Goal: Task Accomplishment & Management: Use online tool/utility

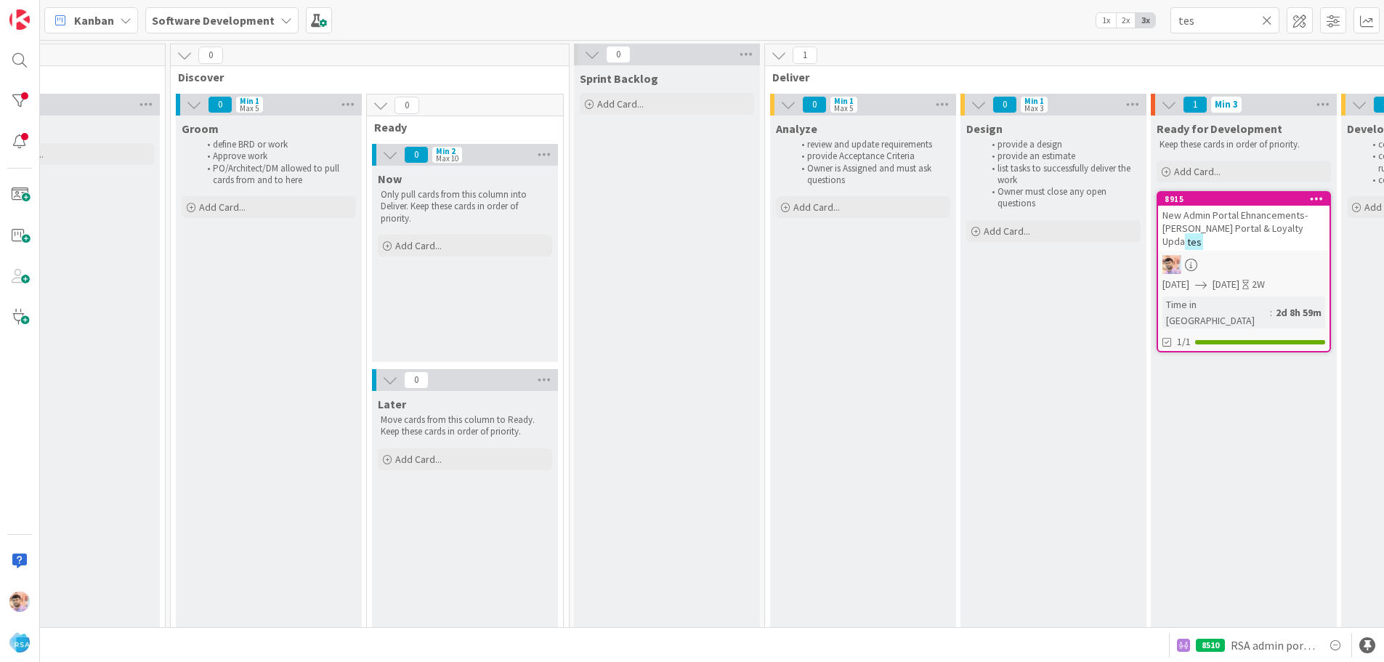
scroll to position [0, 845]
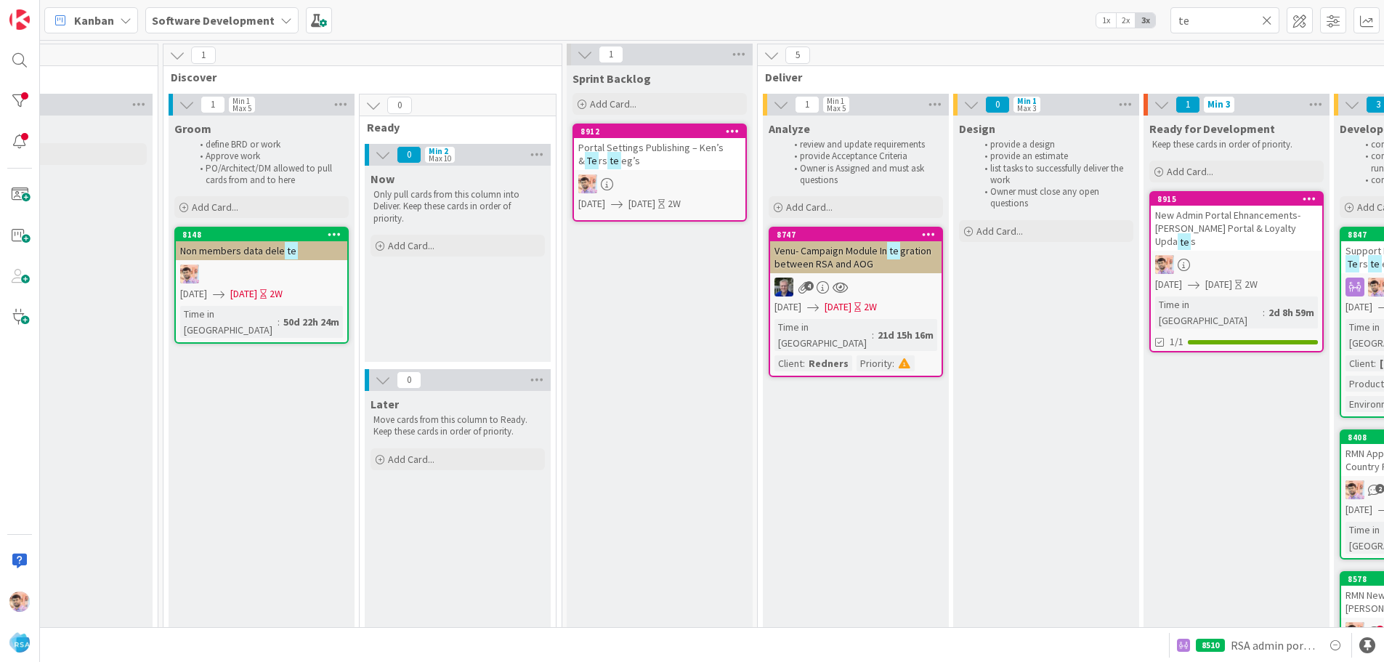
type input "t"
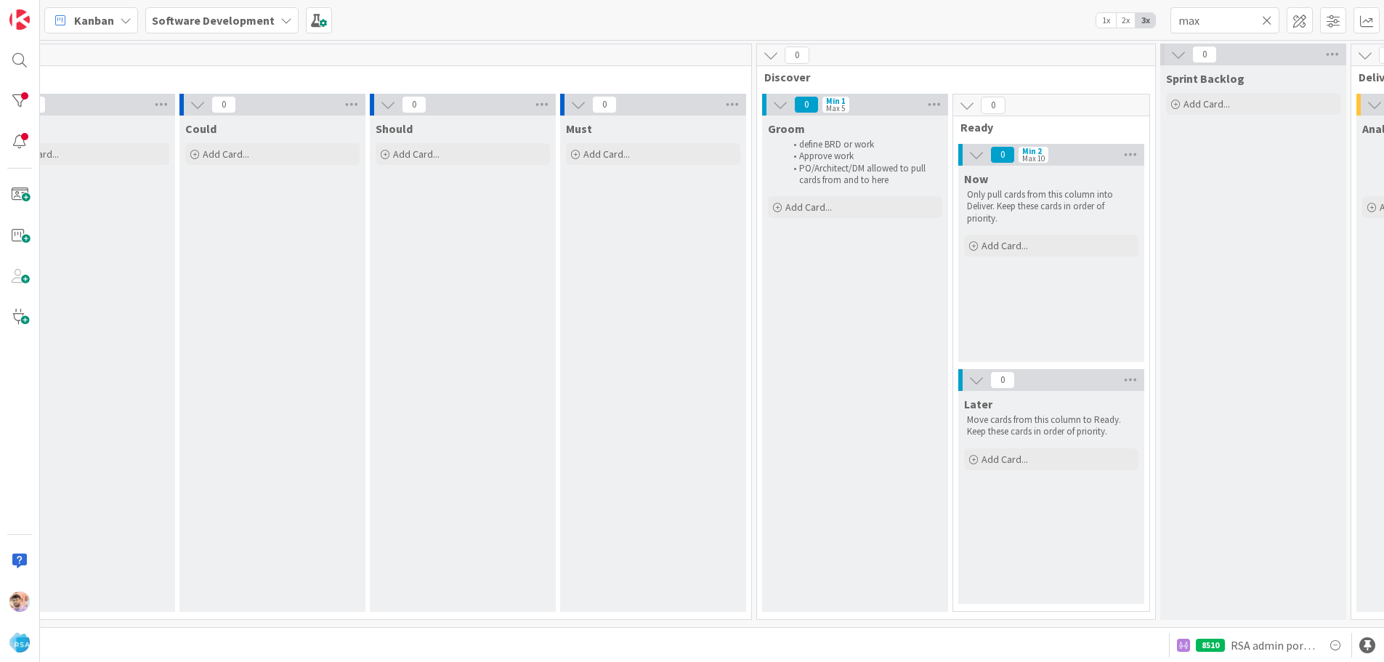
scroll to position [0, 0]
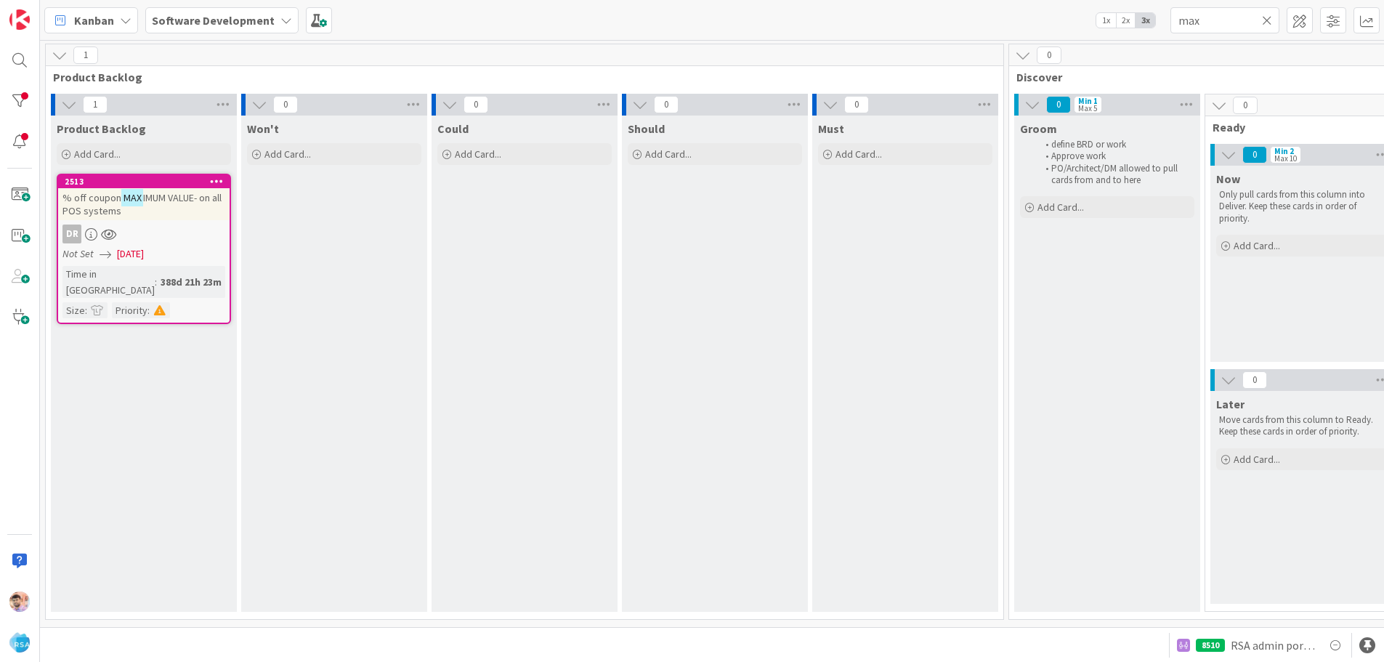
type input "max"
click at [1268, 21] on icon at bounding box center [1267, 20] width 10 height 13
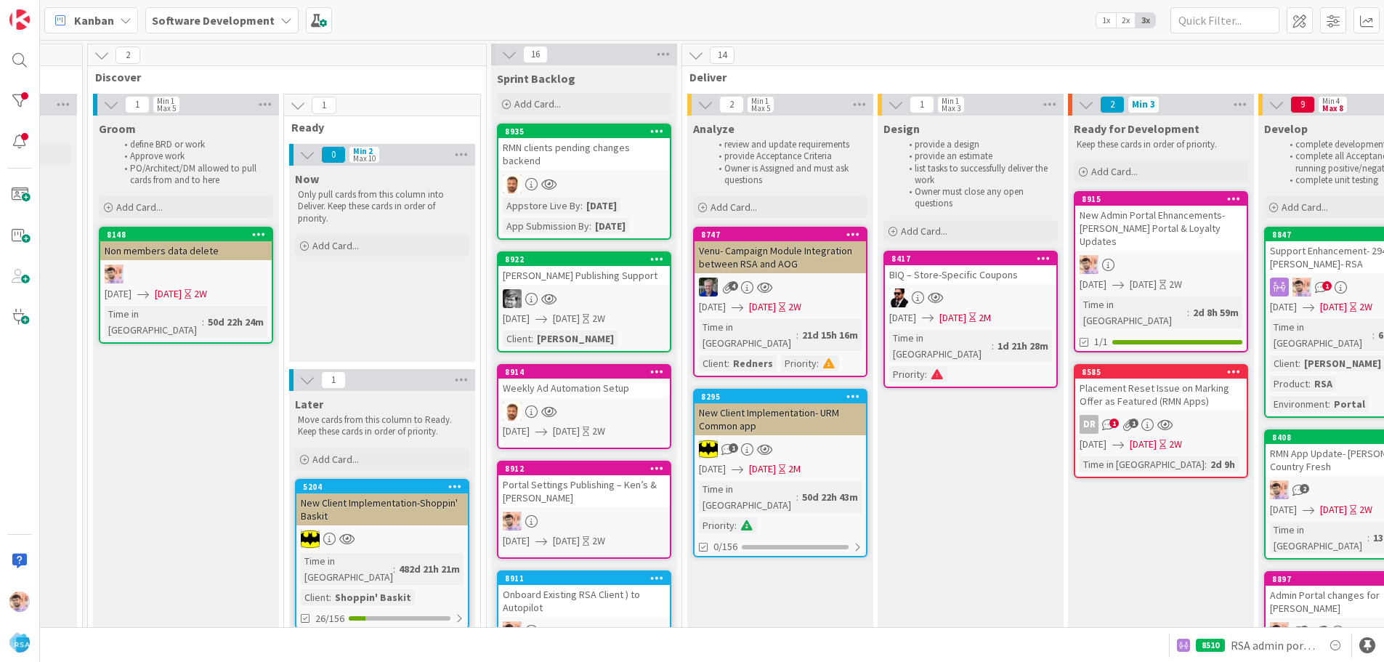
scroll to position [0, 922]
click at [1206, 23] on input "text" at bounding box center [1224, 20] width 109 height 26
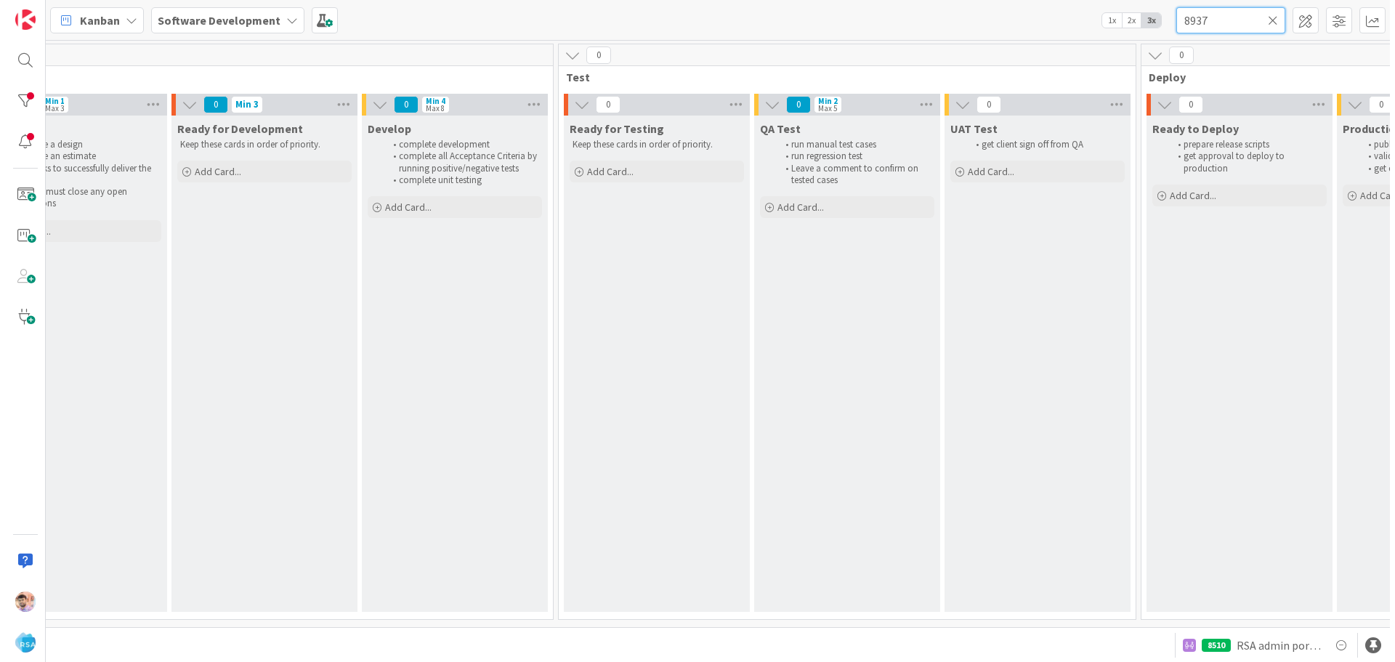
scroll to position [0, 1838]
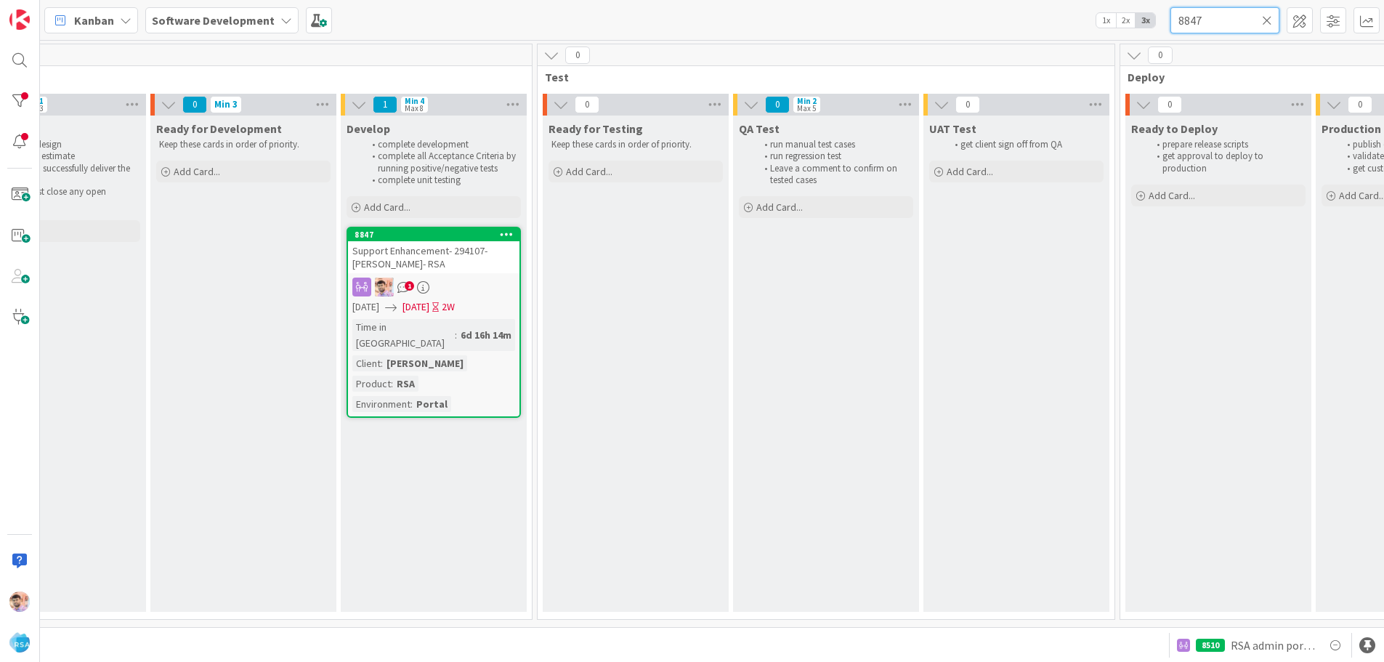
type input "8847"
click at [479, 271] on div "Support Enhancement- 294107- [PERSON_NAME]- RSA" at bounding box center [433, 257] width 171 height 32
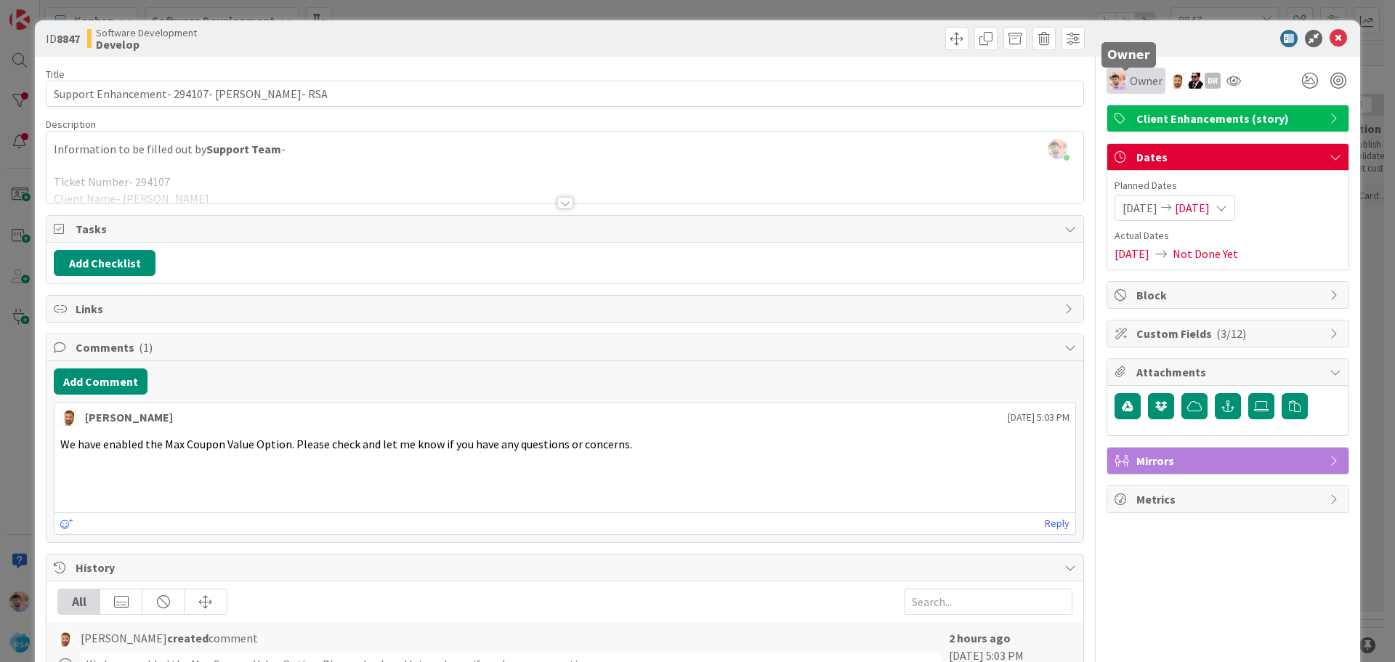
click at [1129, 89] on span "Owner" at bounding box center [1145, 80] width 33 height 17
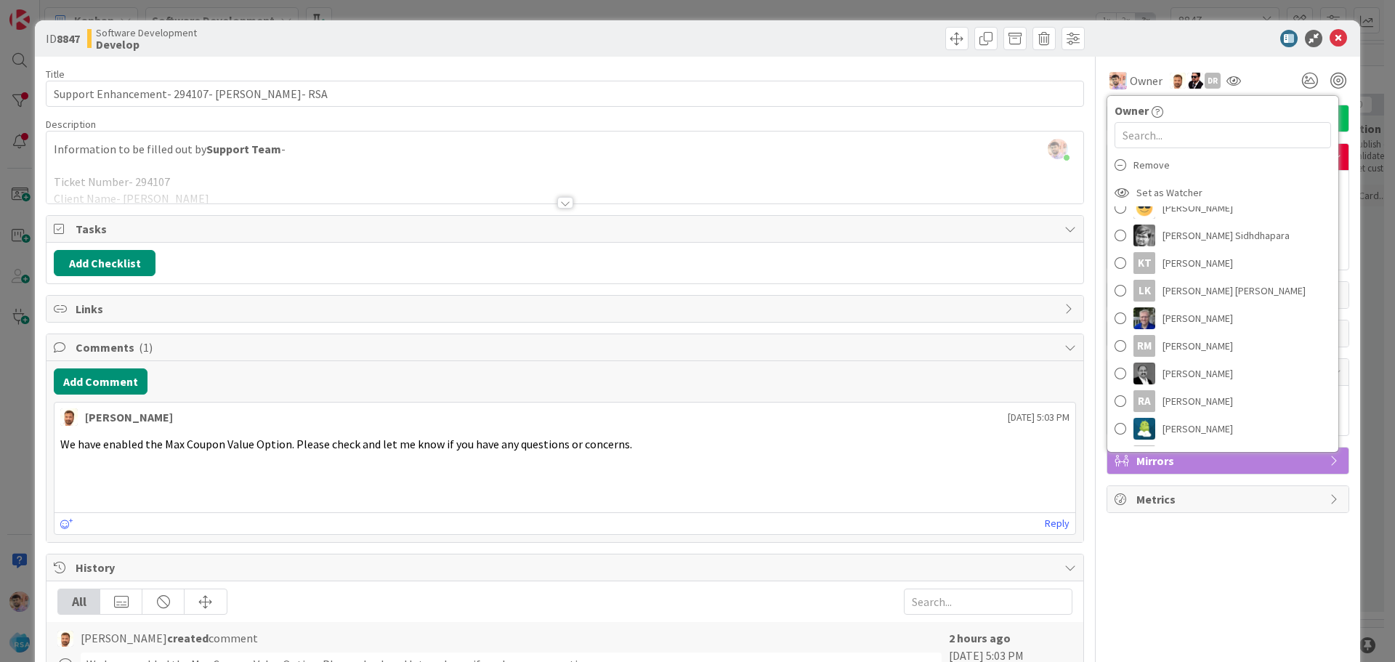
scroll to position [256, 0]
click at [1180, 339] on span "[PERSON_NAME]" at bounding box center [1197, 341] width 70 height 22
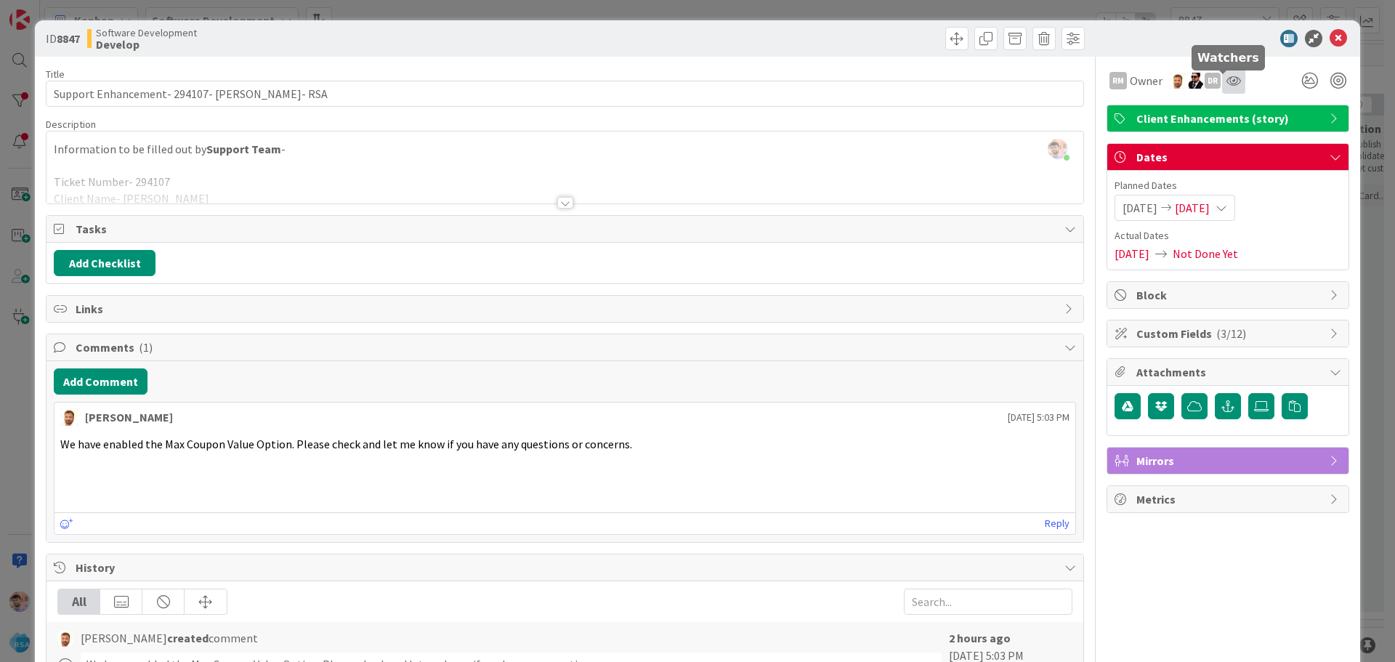
click at [1226, 81] on icon at bounding box center [1233, 81] width 15 height 12
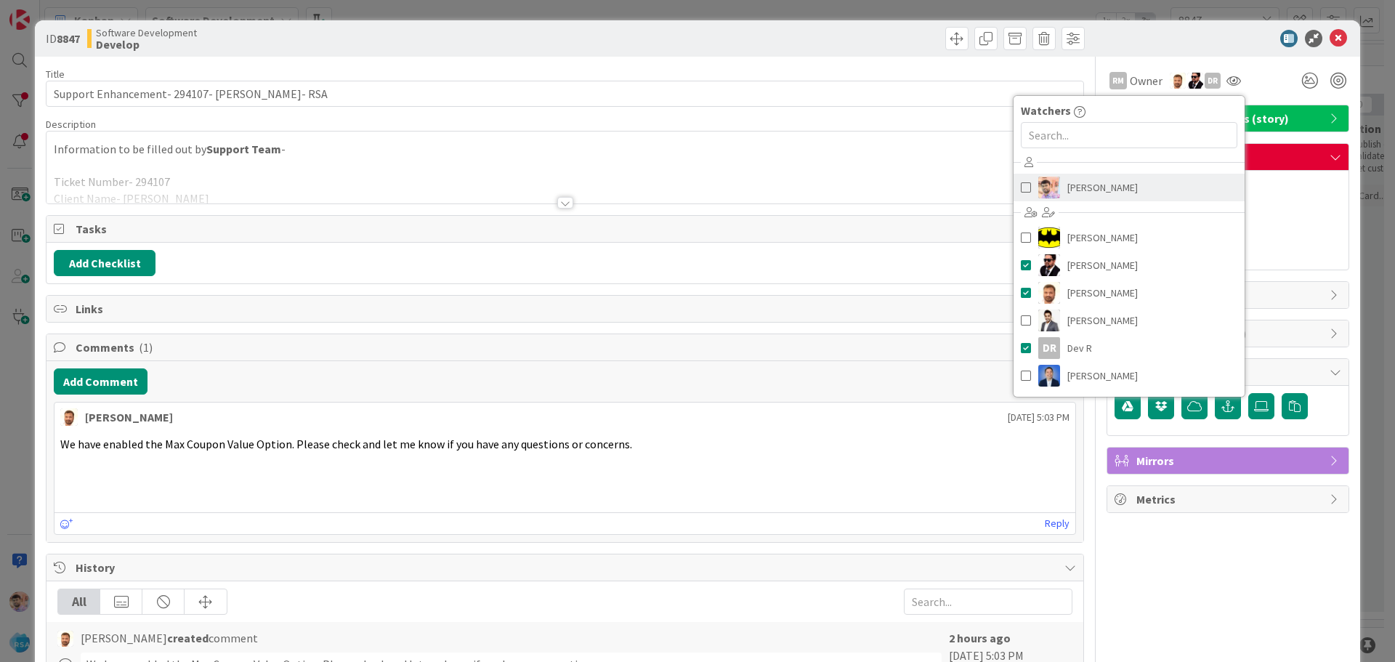
click at [1100, 192] on span "[PERSON_NAME]" at bounding box center [1102, 187] width 70 height 22
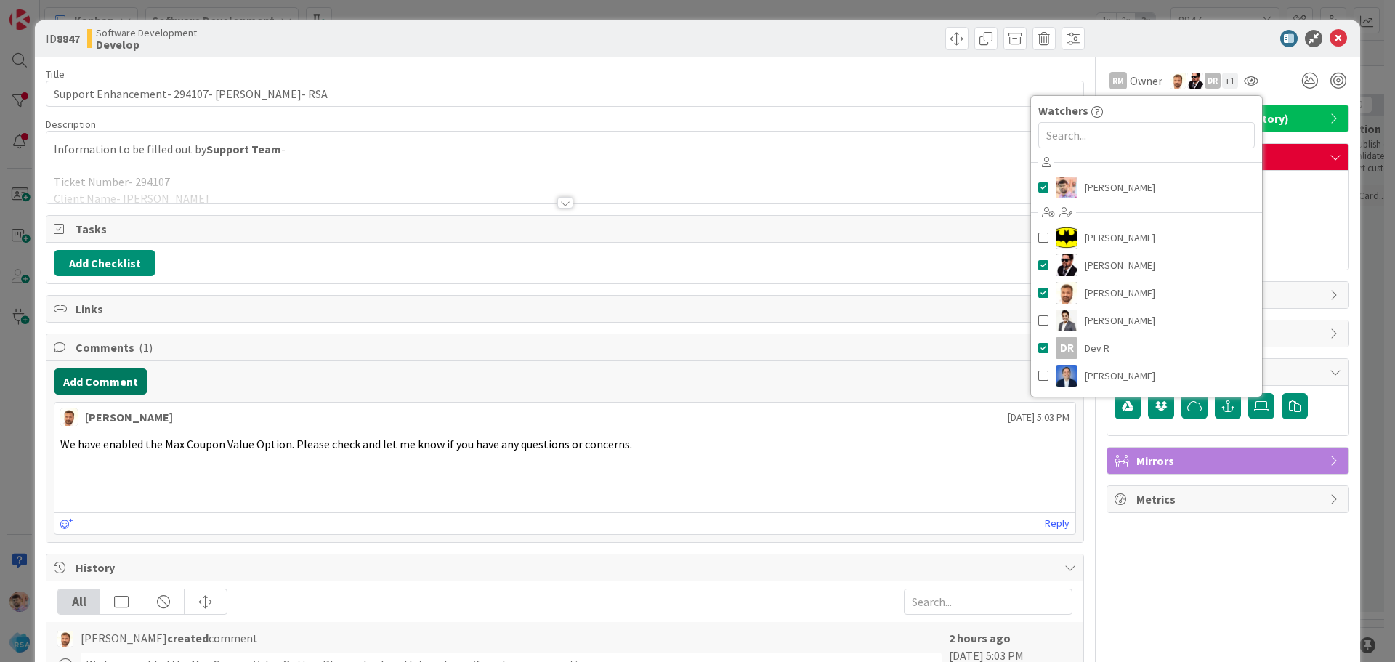
click at [105, 381] on button "Add Comment" at bounding box center [101, 381] width 94 height 26
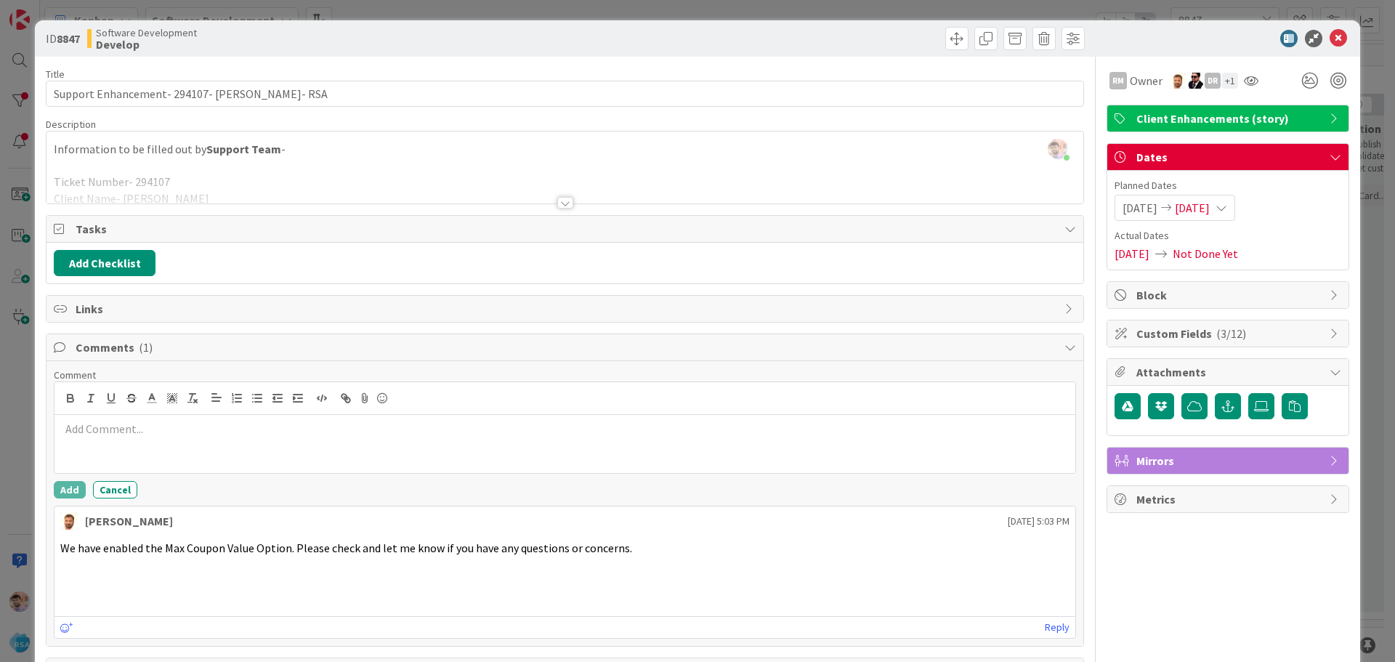
click at [105, 381] on div at bounding box center [565, 427] width 1022 height 92
click at [65, 492] on button "Add" at bounding box center [70, 489] width 32 height 17
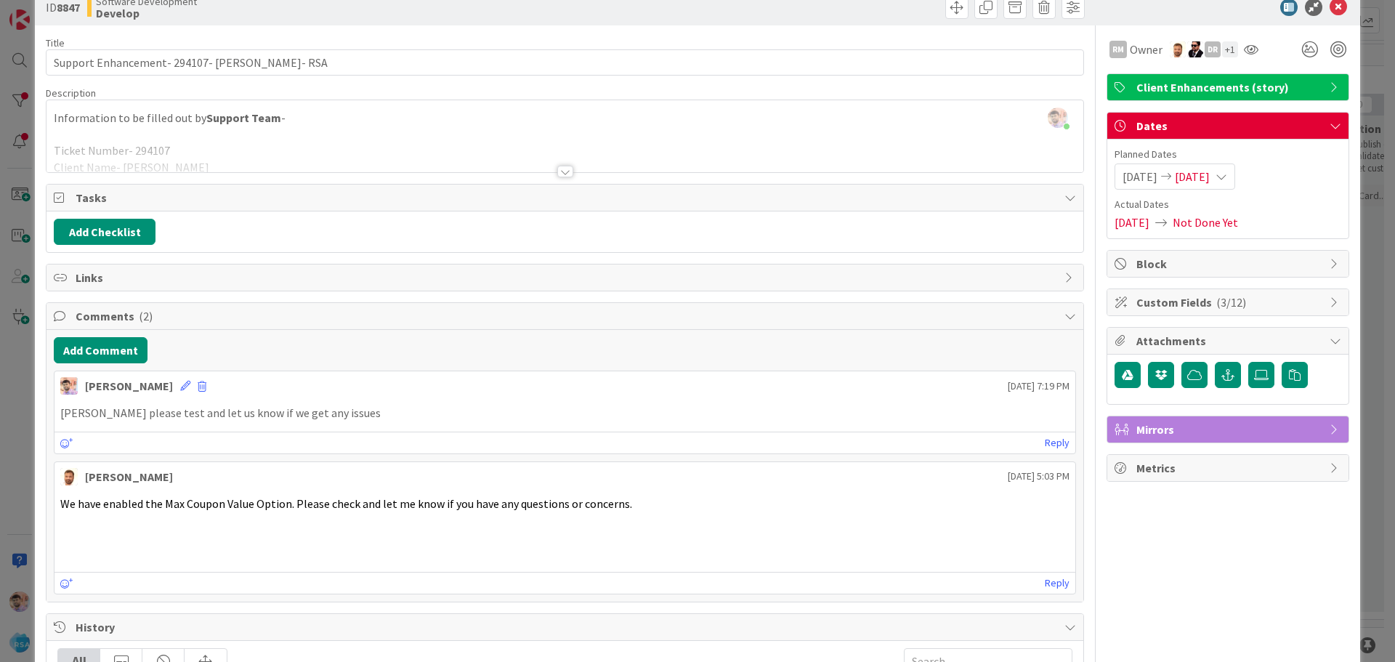
scroll to position [0, 0]
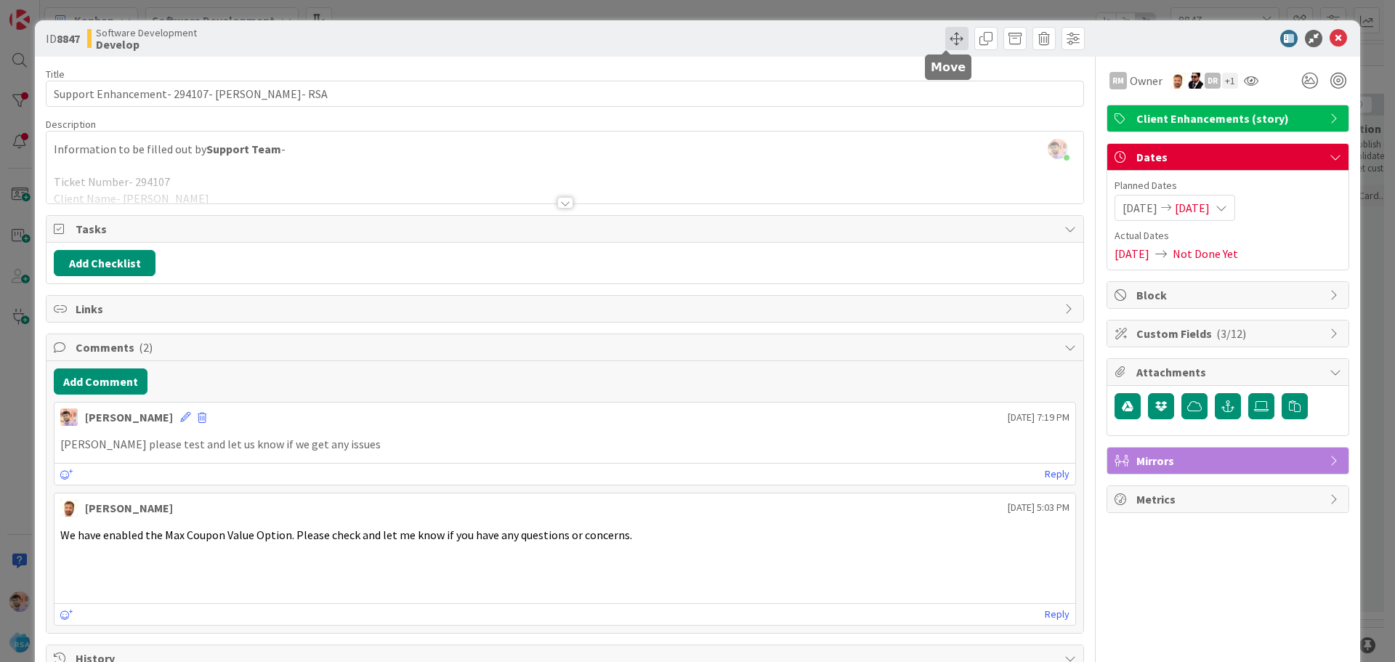
click at [950, 41] on span at bounding box center [956, 38] width 23 height 23
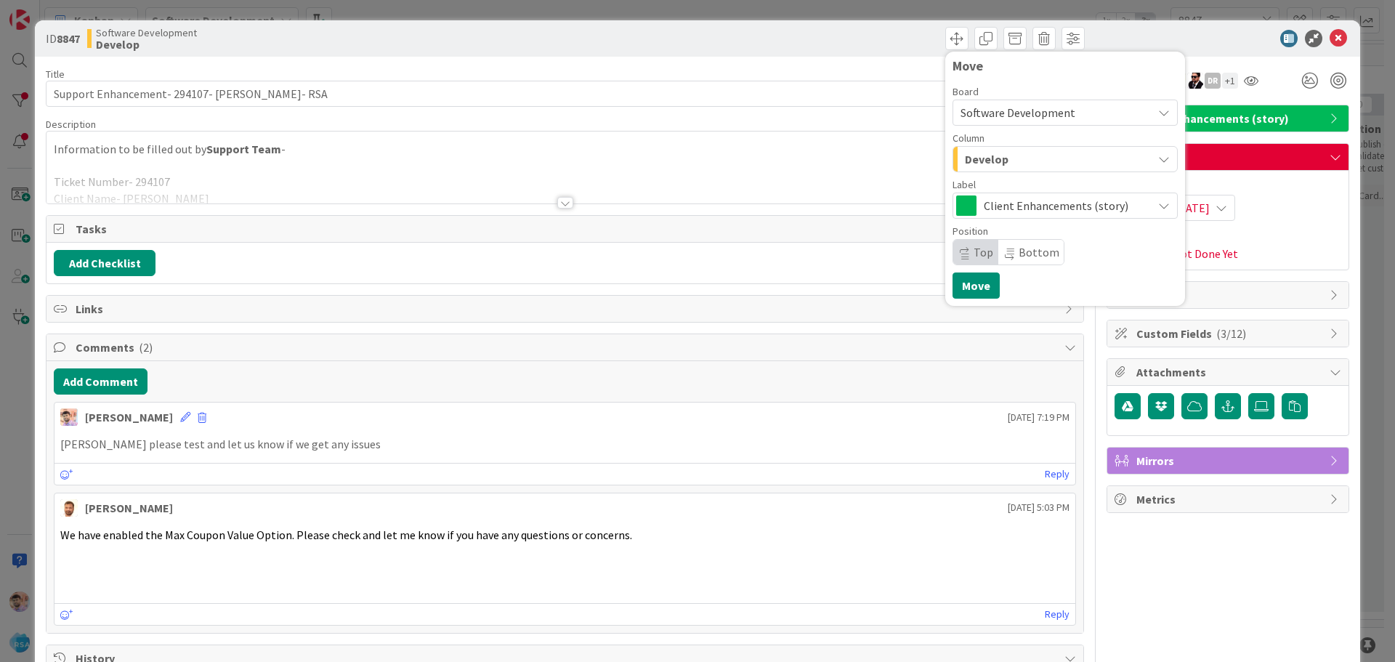
click at [991, 155] on span "Develop" at bounding box center [987, 159] width 44 height 19
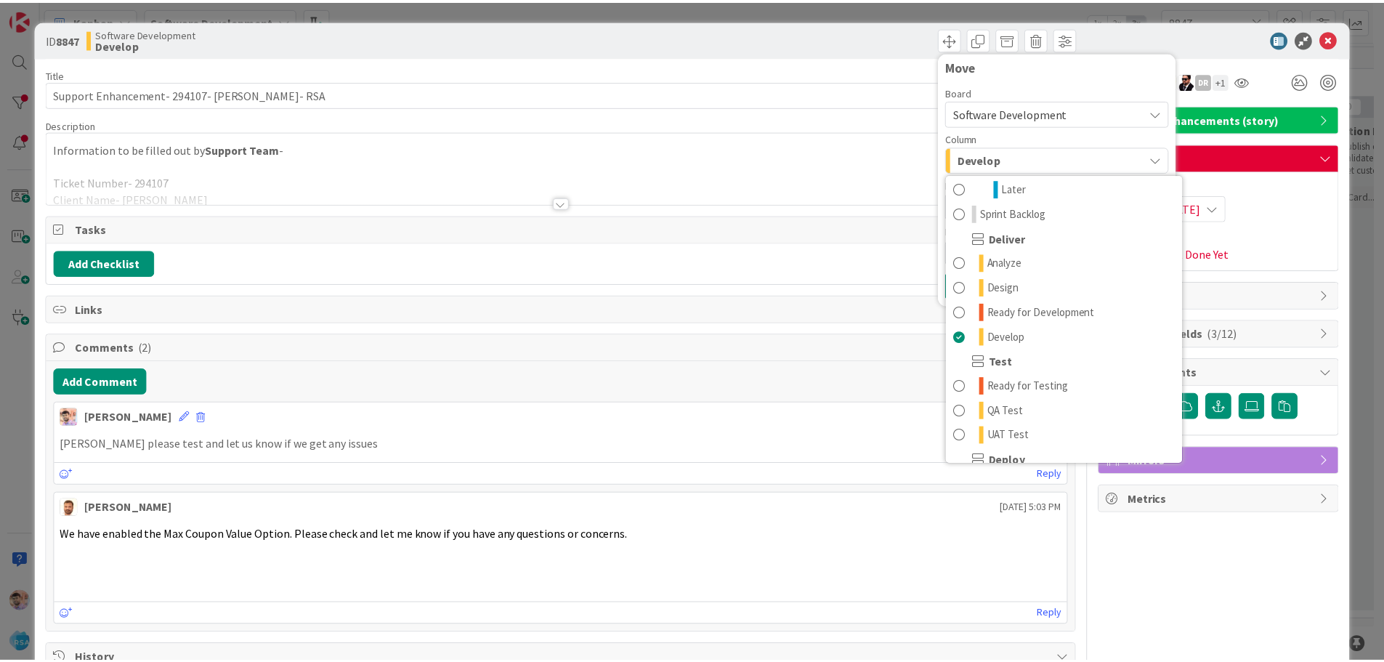
scroll to position [252, 0]
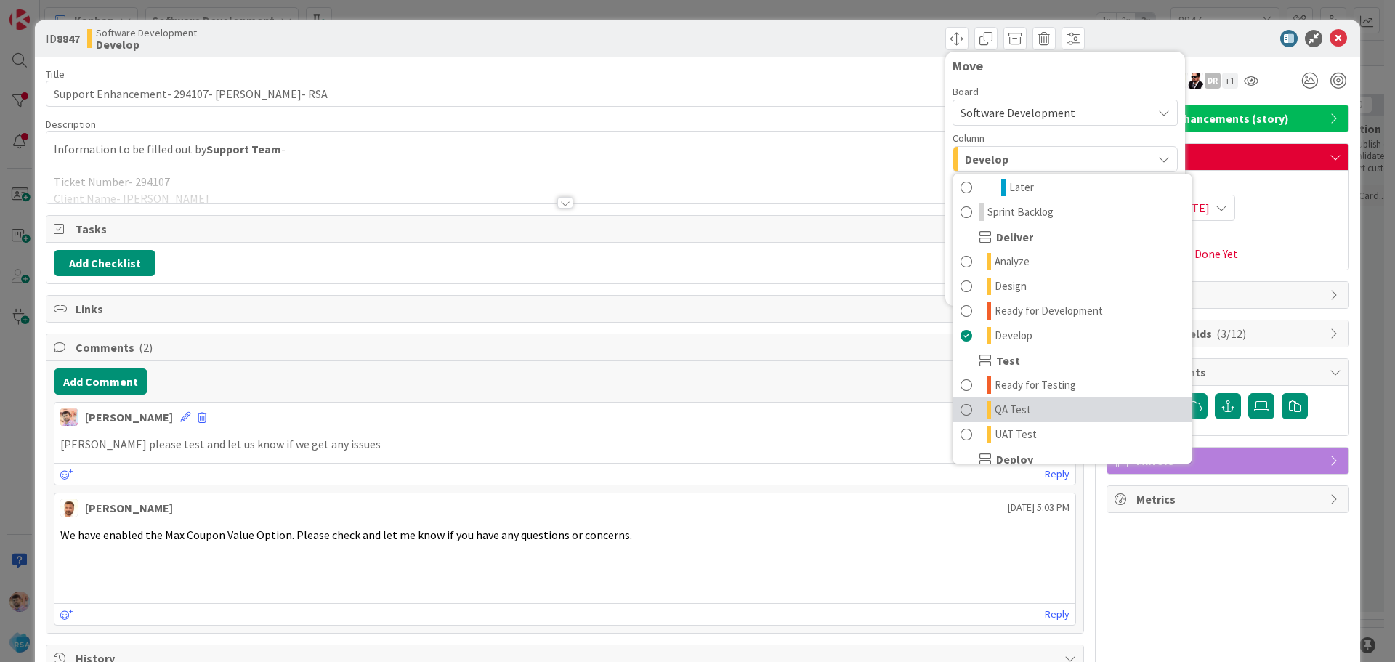
click at [999, 404] on span "QA Test" at bounding box center [1012, 409] width 36 height 17
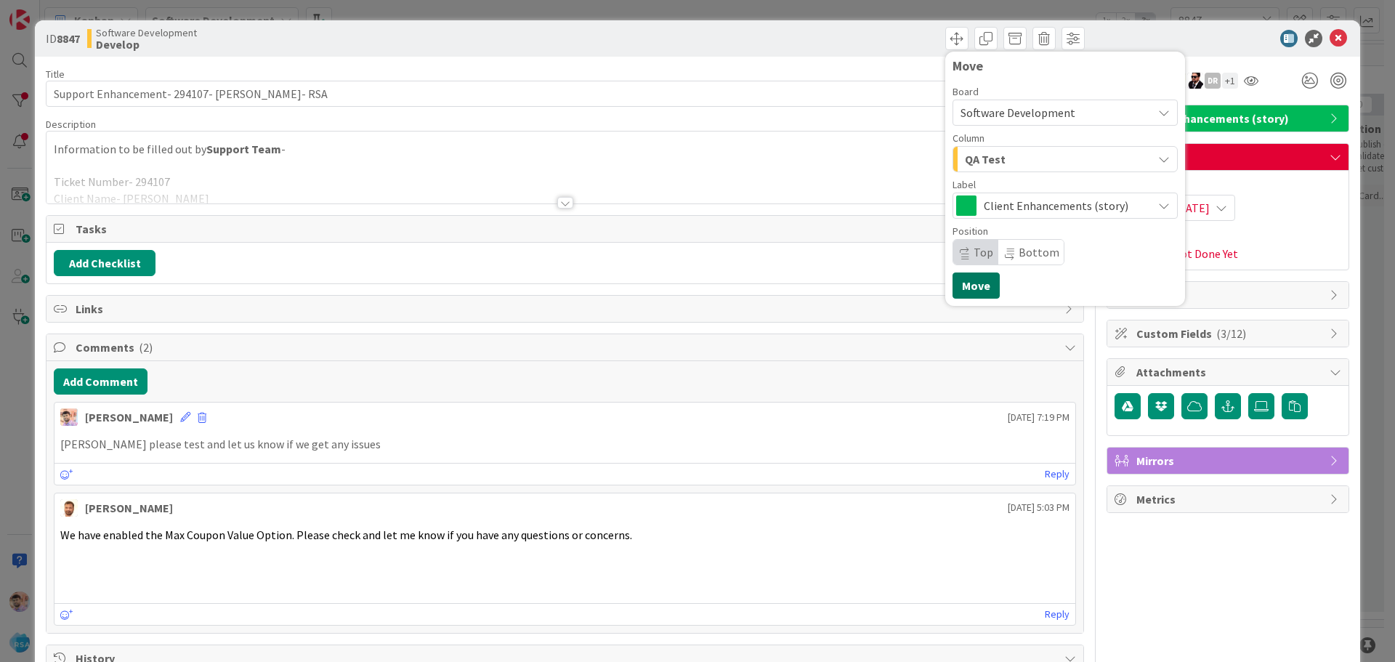
click at [962, 285] on button "Move" at bounding box center [975, 285] width 47 height 26
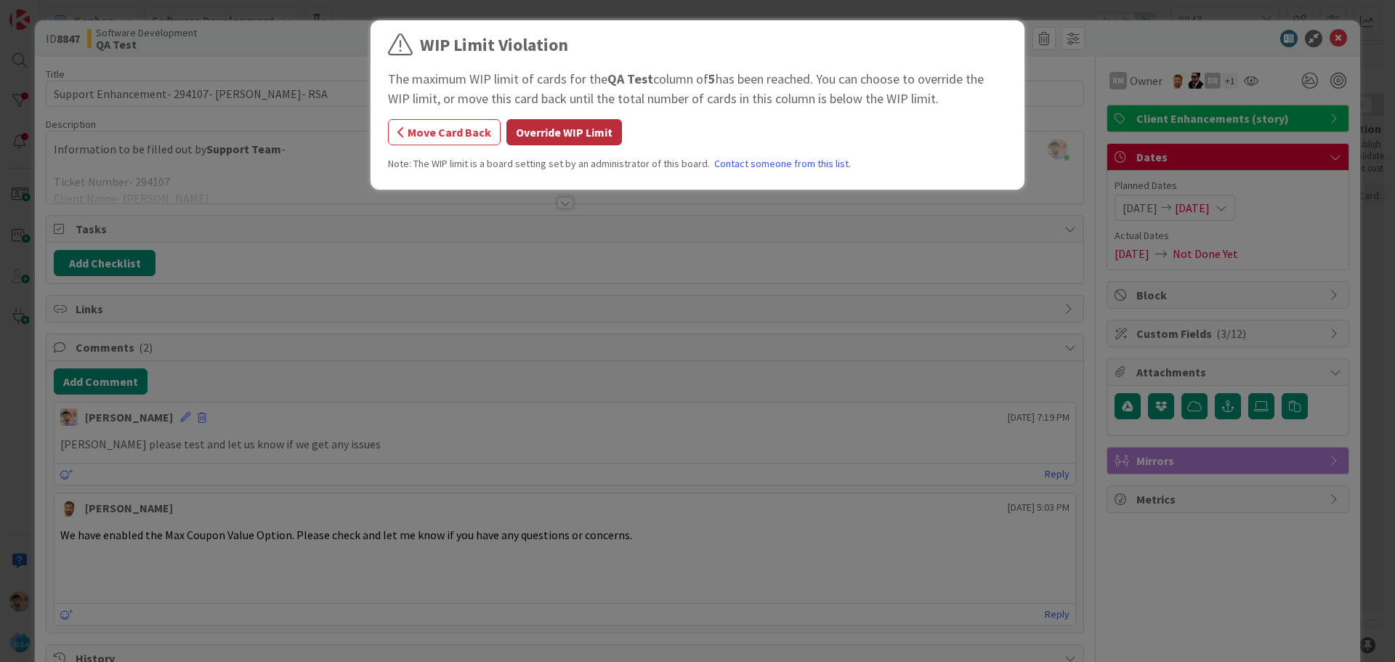
click at [567, 126] on button "Override WIP Limit" at bounding box center [563, 132] width 115 height 26
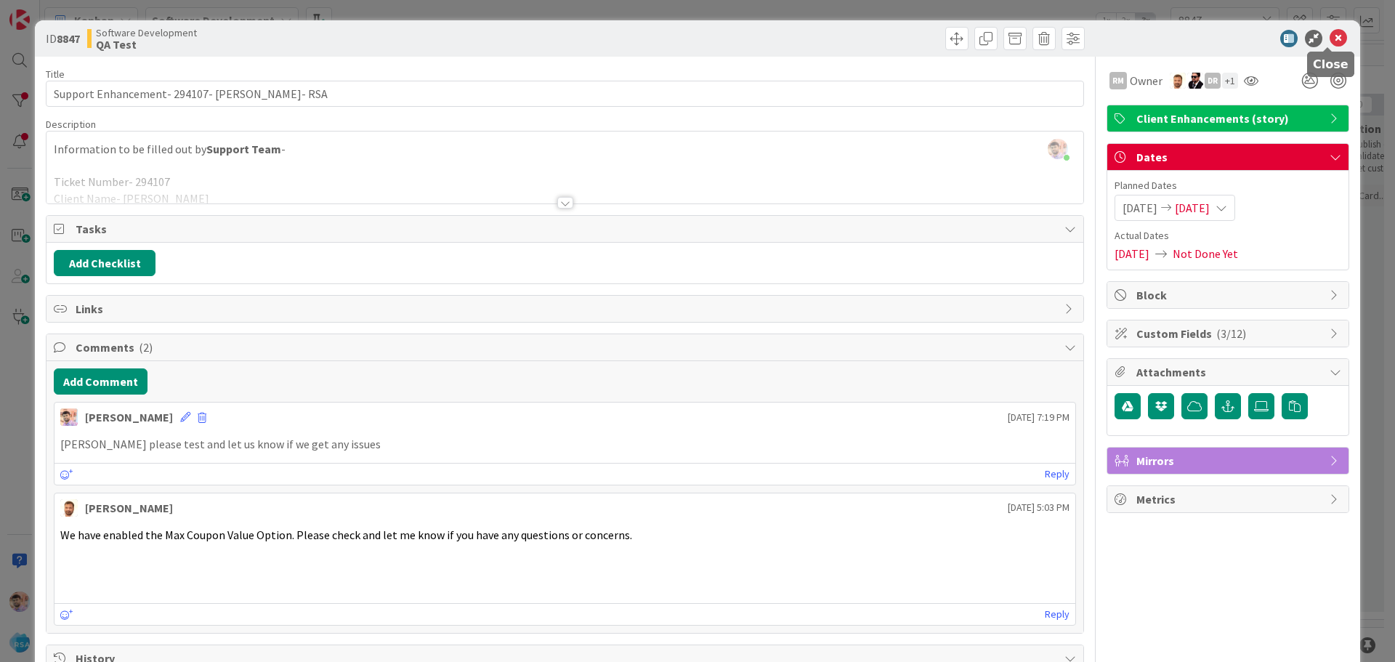
click at [1330, 39] on icon at bounding box center [1337, 38] width 17 height 17
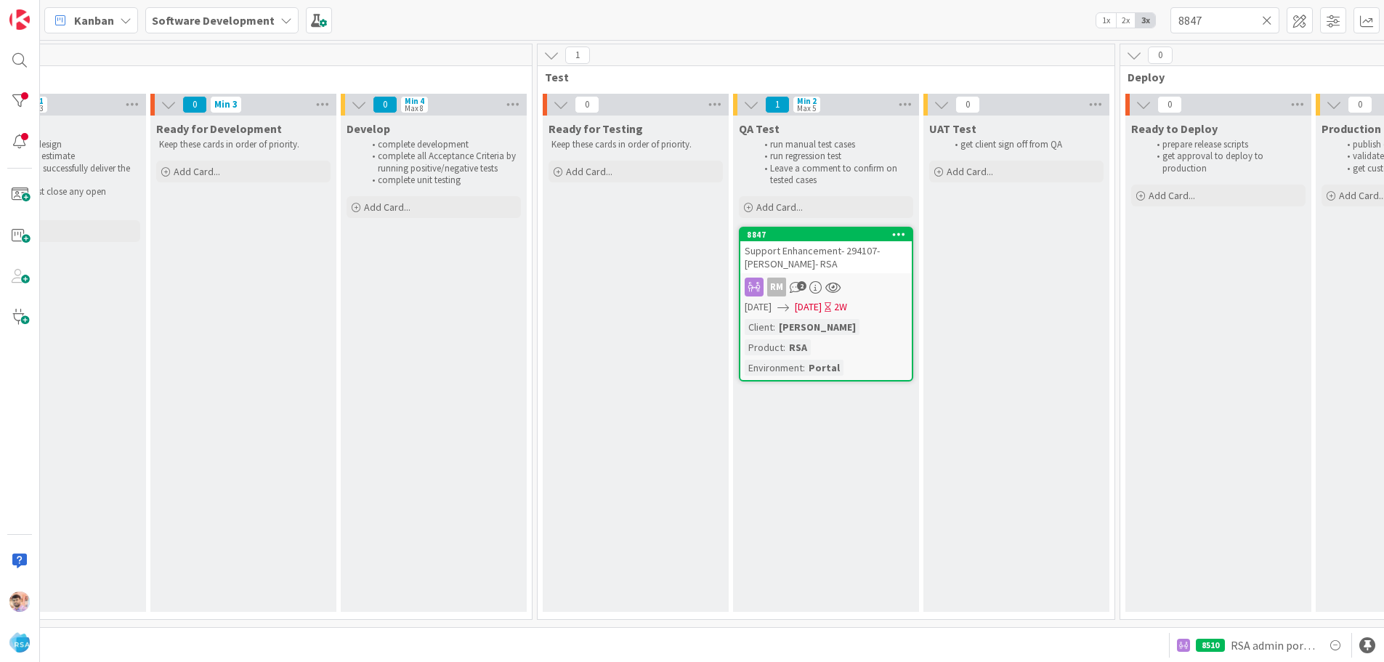
click at [1269, 25] on icon at bounding box center [1267, 20] width 10 height 13
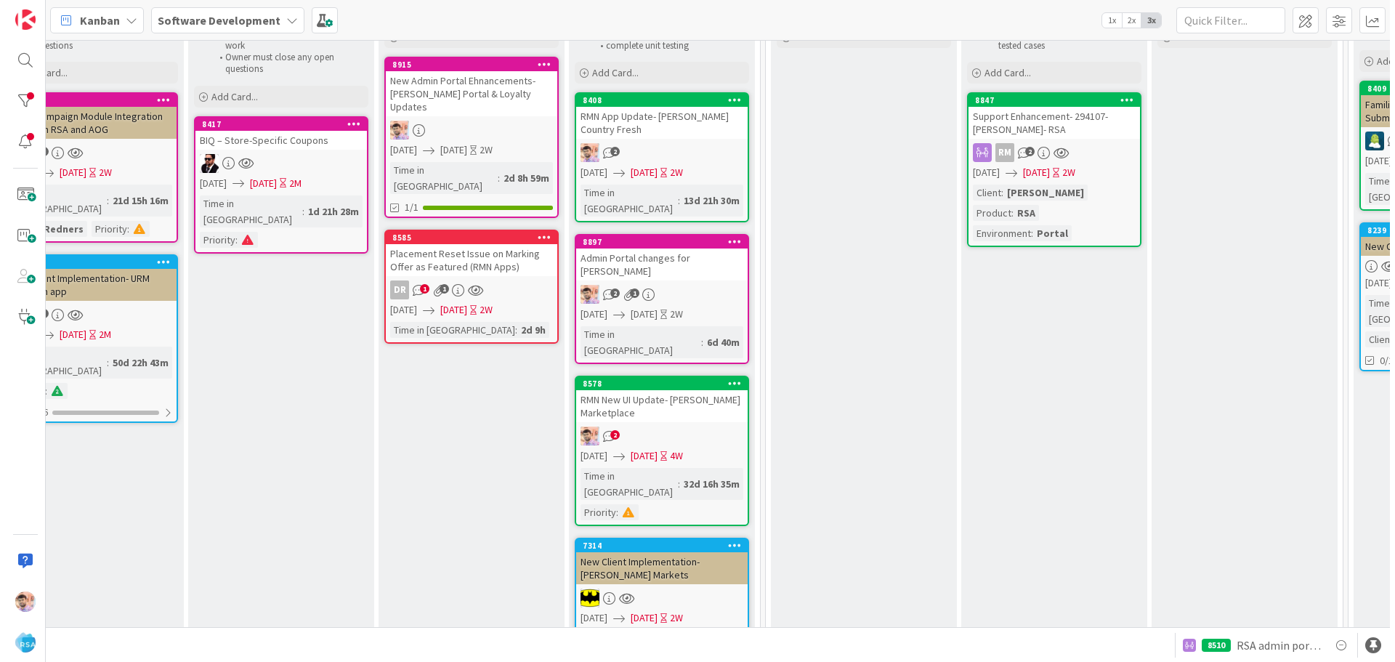
scroll to position [135, 1616]
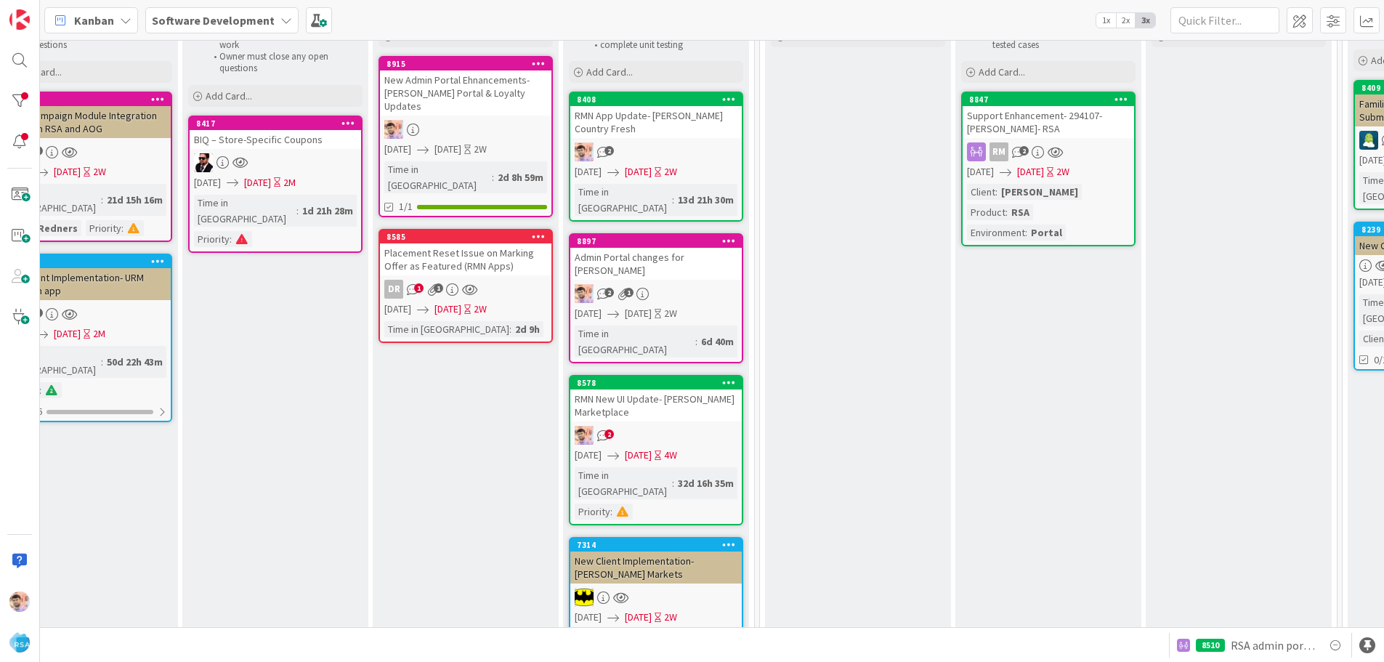
click at [680, 253] on link "8897 Admin Portal changes for [PERSON_NAME] 2 1 [DATE] [DATE] 2W Time in [GEOGR…" at bounding box center [656, 298] width 174 height 130
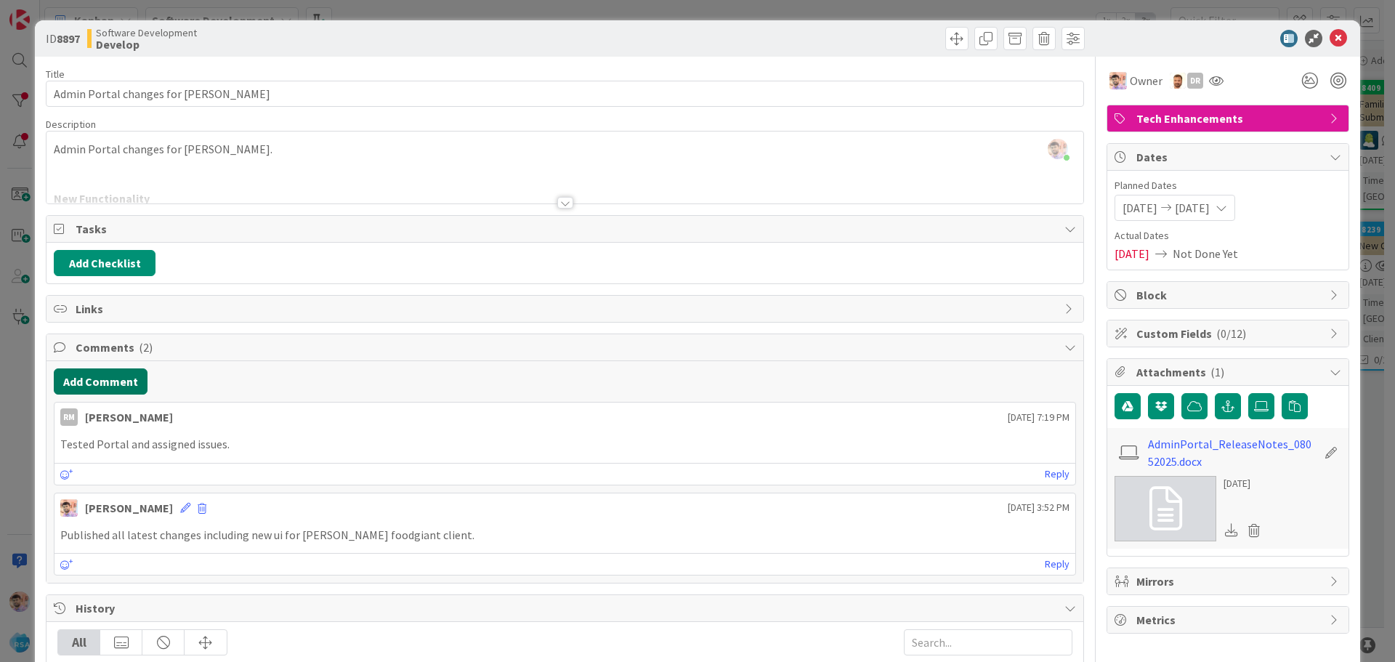
click at [89, 380] on button "Add Comment" at bounding box center [101, 381] width 94 height 26
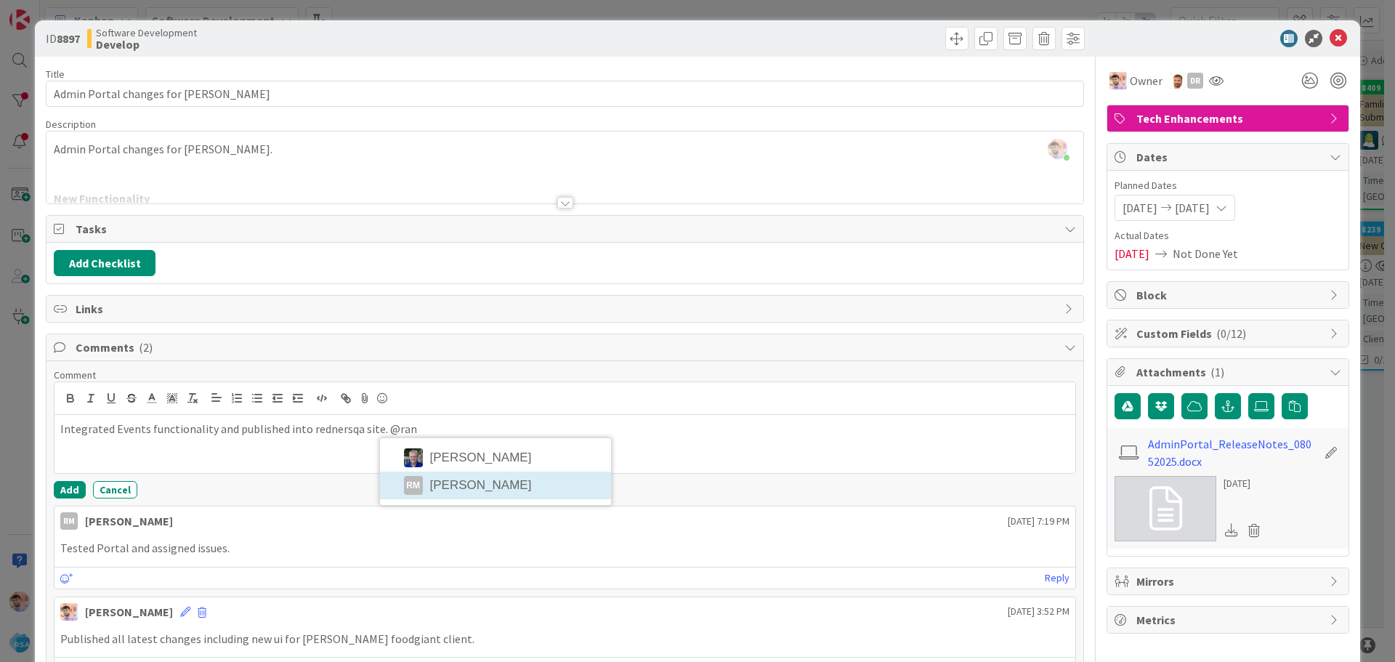
click at [487, 484] on li "RM [PERSON_NAME]" at bounding box center [495, 485] width 231 height 28
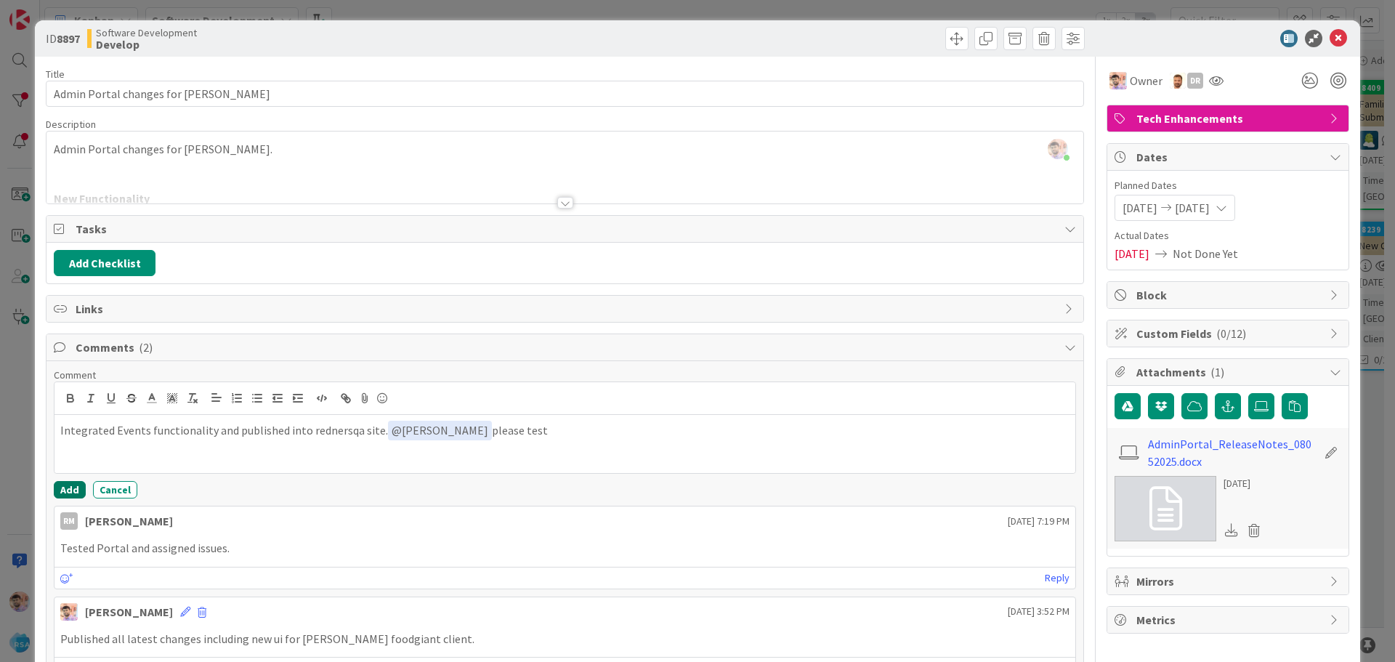
click at [71, 491] on button "Add" at bounding box center [70, 489] width 32 height 17
